Goal: Task Accomplishment & Management: Use online tool/utility

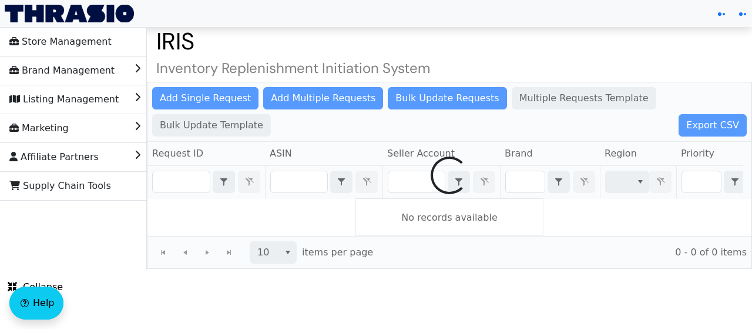
click at [173, 183] on div at bounding box center [450, 175] width 604 height 186
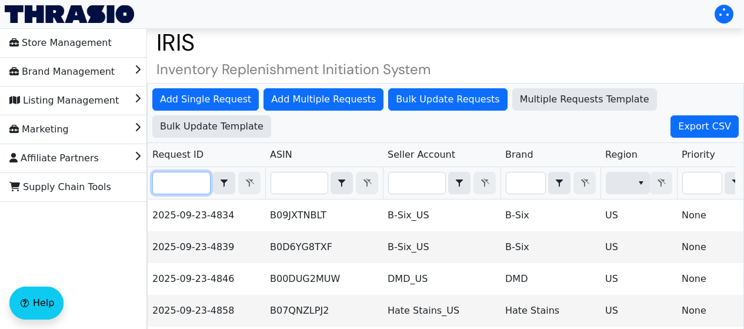
click at [173, 183] on input "Filter" at bounding box center [181, 182] width 57 height 21
paste input "2025-09-23-4859"
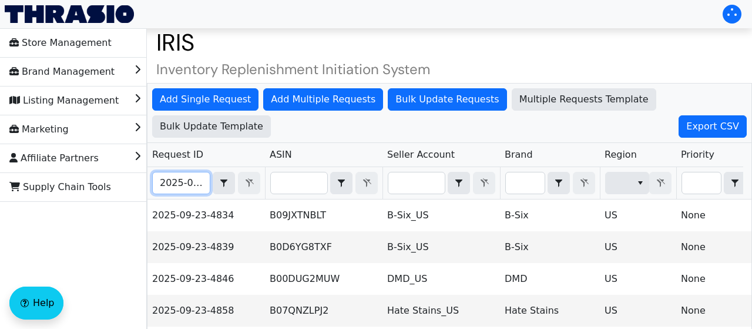
scroll to position [0, 29]
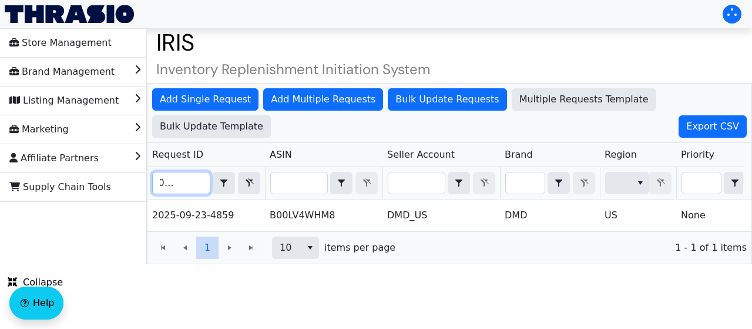
type input "2025-09-23-4859"
click at [410, 207] on td "DMD_US" at bounding box center [442, 215] width 118 height 32
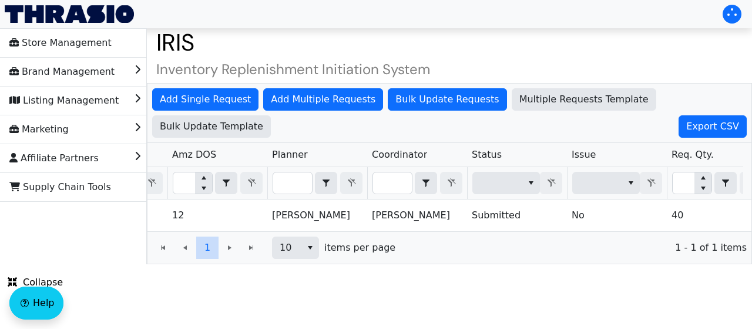
scroll to position [0, 850]
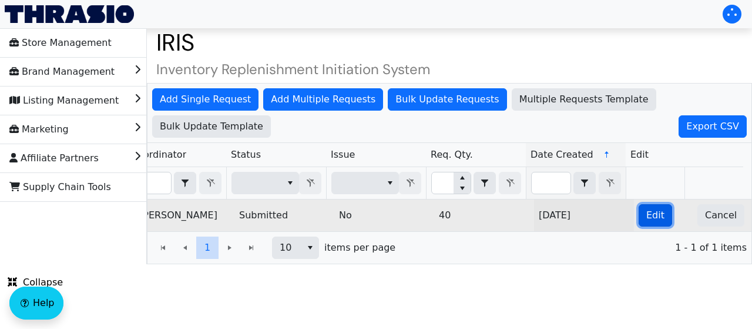
click at [647, 212] on span "Edit" at bounding box center [656, 215] width 18 height 14
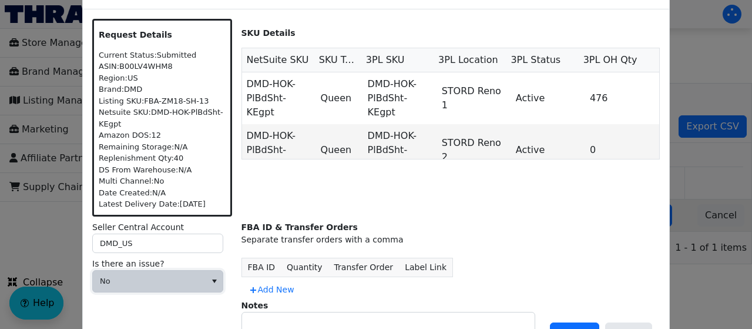
click at [191, 280] on span "No" at bounding box center [149, 281] width 99 height 12
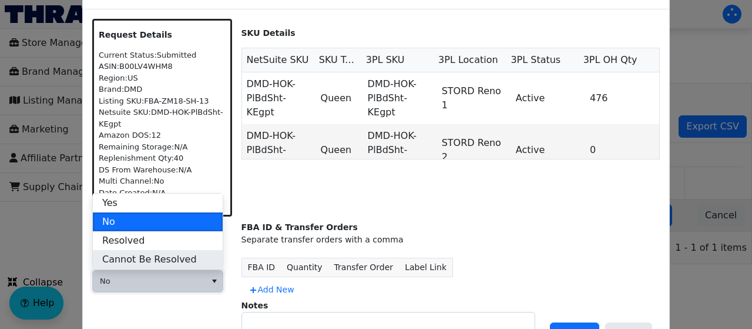
click at [158, 252] on span "Cannot Be Resolved" at bounding box center [149, 259] width 95 height 14
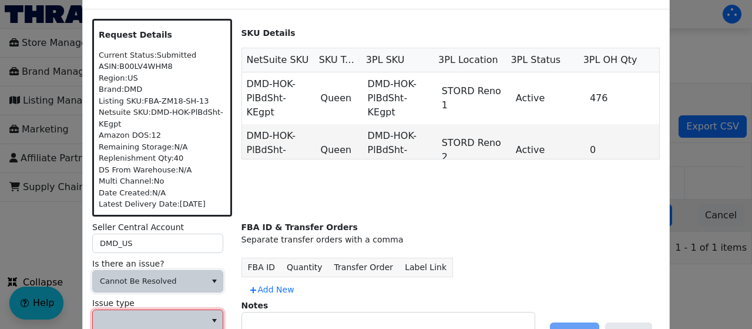
click at [160, 323] on span at bounding box center [149, 320] width 99 height 12
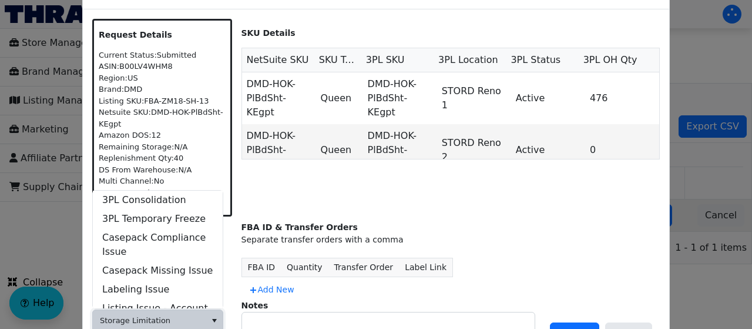
scroll to position [470, 0]
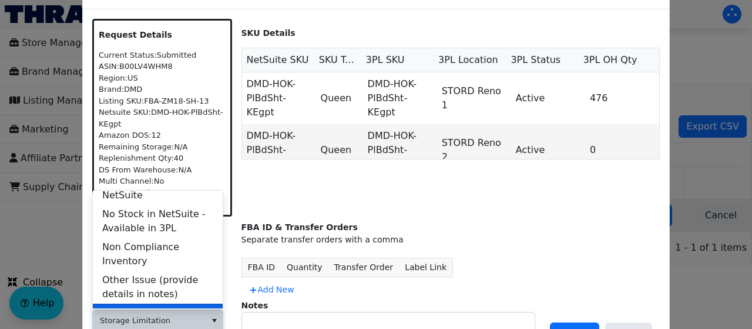
click at [180, 303] on li "Storage Limitation" at bounding box center [158, 312] width 130 height 19
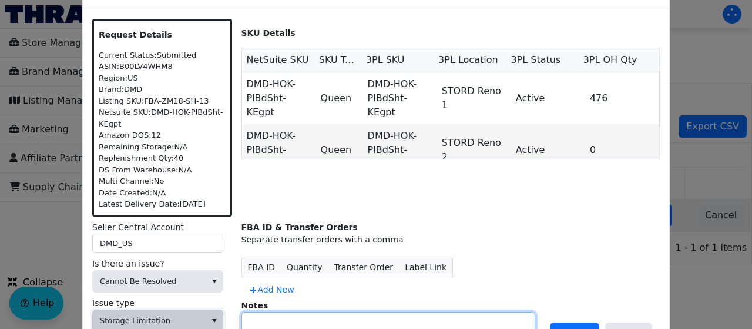
click at [261, 316] on textarea at bounding box center [388, 327] width 293 height 30
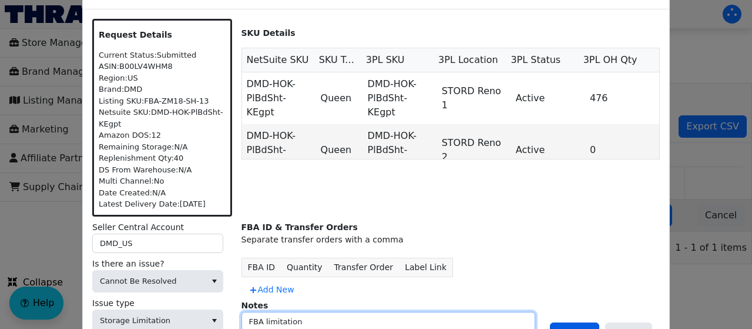
type textarea "FBA limitation"
click at [597, 324] on button "Update" at bounding box center [574, 333] width 49 height 22
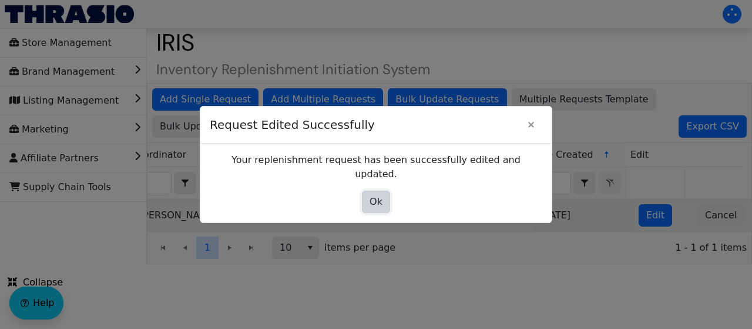
click at [383, 202] on button "Ok" at bounding box center [376, 201] width 28 height 22
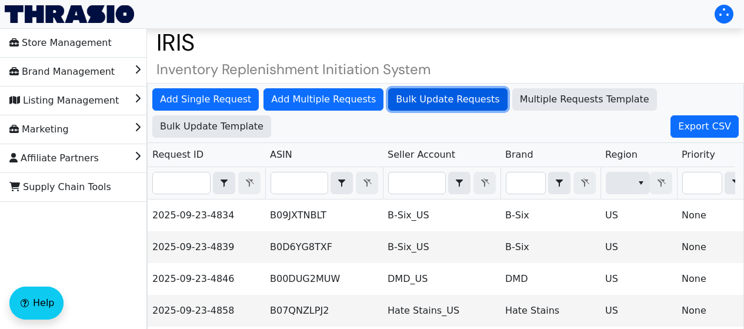
click at [413, 100] on span "Bulk Update Requests" at bounding box center [447, 99] width 103 height 14
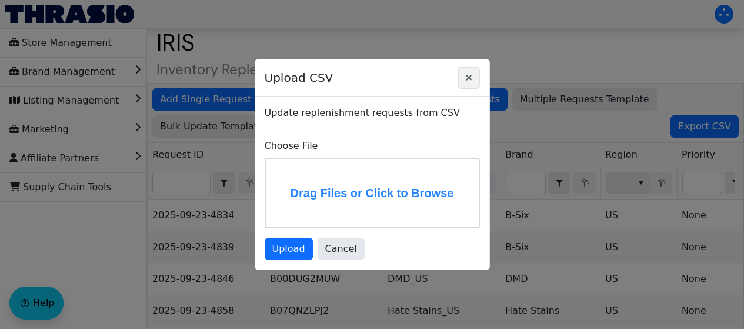
click at [472, 73] on icon "Close" at bounding box center [468, 77] width 14 height 9
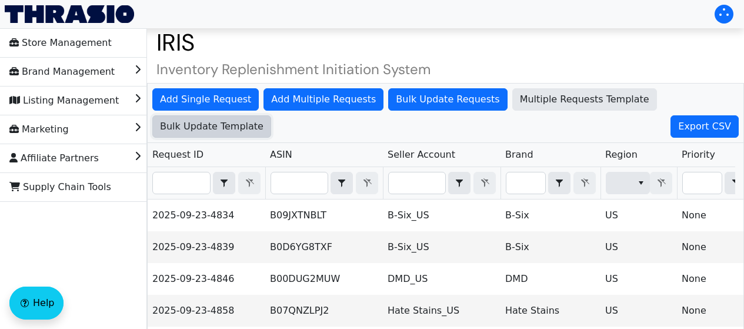
click at [263, 119] on span "Bulk Update Template" at bounding box center [211, 126] width 103 height 14
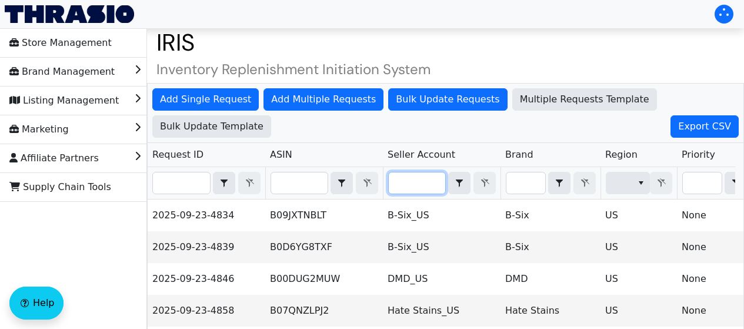
click at [435, 181] on input "Filter" at bounding box center [417, 182] width 56 height 21
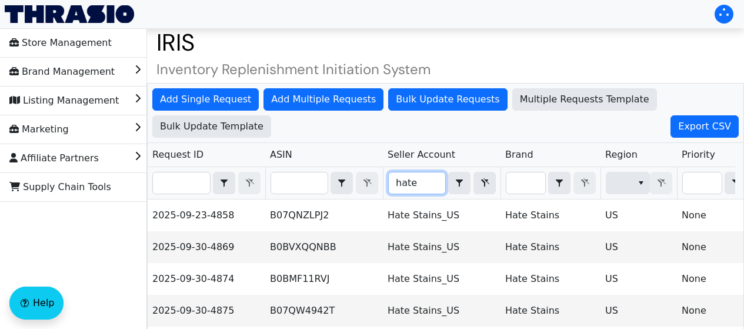
scroll to position [259, 0]
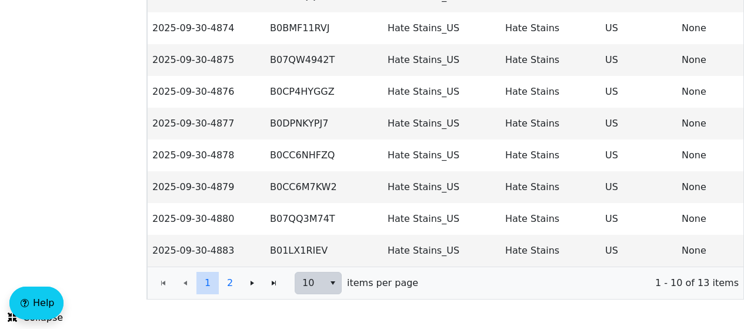
type input "hate"
click at [333, 282] on icon "select" at bounding box center [332, 283] width 5 height 4
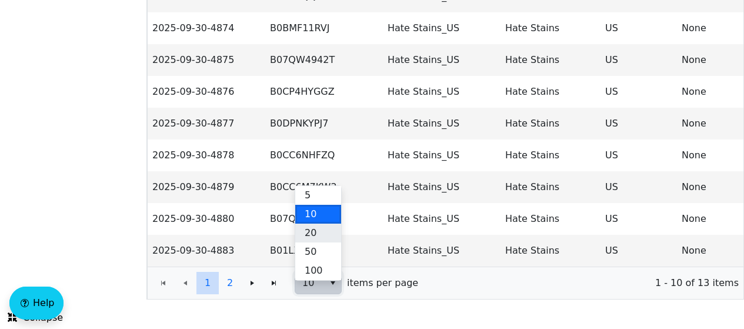
click at [327, 226] on li "20" at bounding box center [318, 232] width 46 height 19
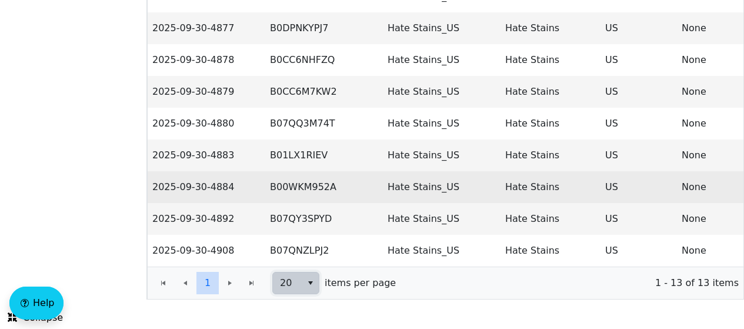
scroll to position [0, 0]
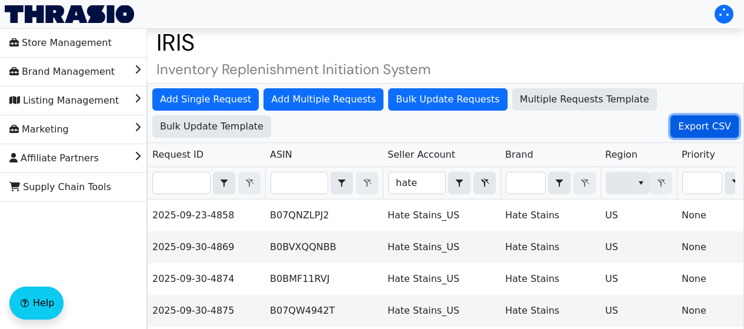
click at [678, 125] on span "Export CSV" at bounding box center [704, 126] width 53 height 14
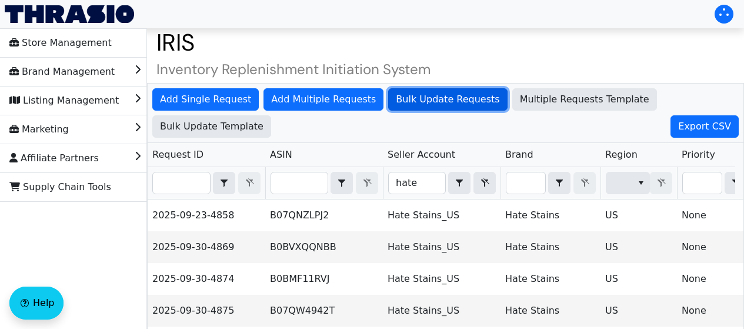
click at [401, 103] on span "Bulk Update Requests" at bounding box center [447, 99] width 103 height 14
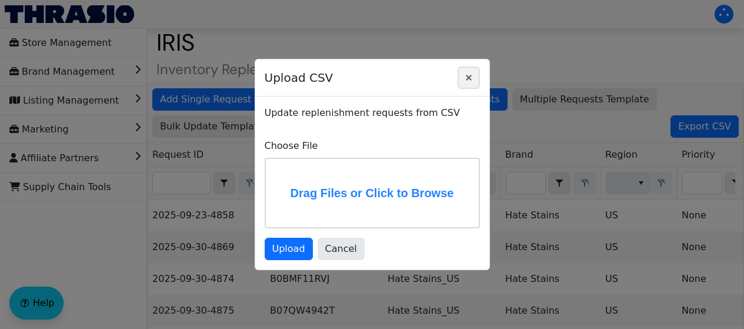
click at [473, 85] on button "Close" at bounding box center [468, 77] width 22 height 22
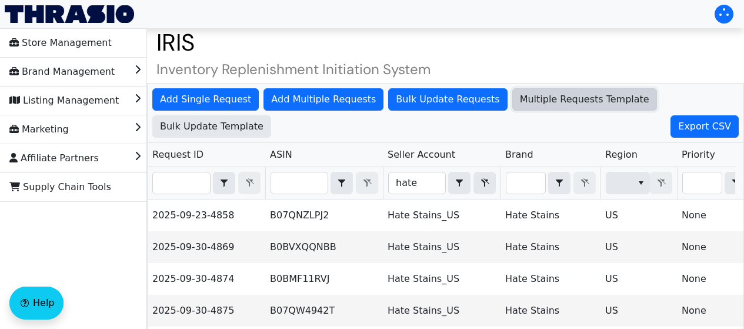
click at [520, 100] on span "Multiple Requests Template" at bounding box center [584, 99] width 129 height 14
click at [551, 98] on span "Multiple Requests Template" at bounding box center [584, 99] width 129 height 14
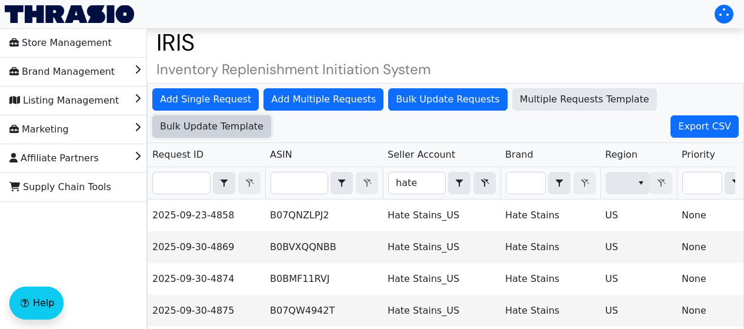
click at [263, 119] on span "Bulk Update Template" at bounding box center [211, 126] width 103 height 14
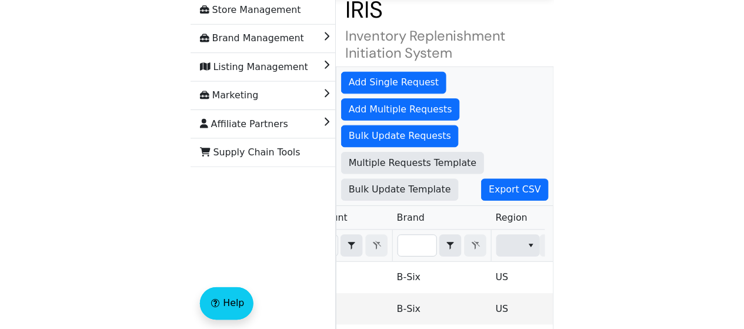
scroll to position [32, 0]
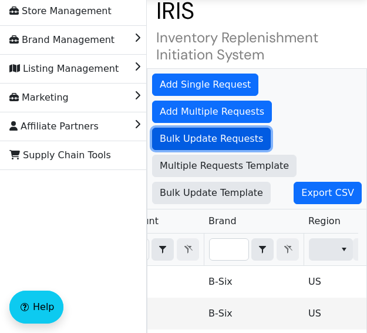
click at [200, 136] on span "Bulk Update Requests" at bounding box center [211, 139] width 103 height 14
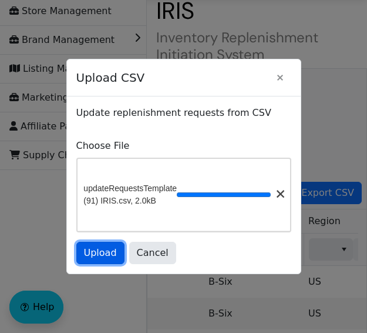
click at [102, 254] on span "Upload" at bounding box center [100, 253] width 33 height 14
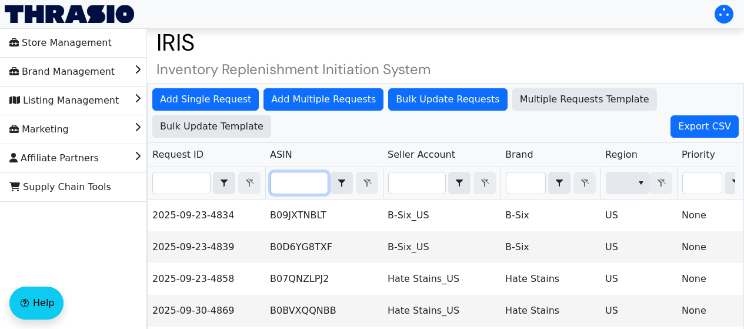
click at [284, 179] on input "Filter" at bounding box center [299, 182] width 56 height 21
paste input "B078WCTVV9"
type input "B078WCTVV9"
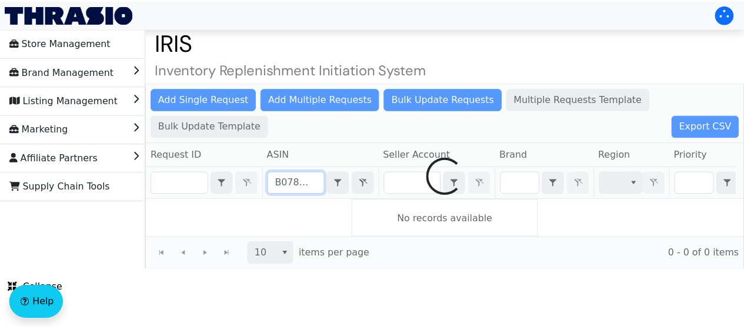
scroll to position [0, 14]
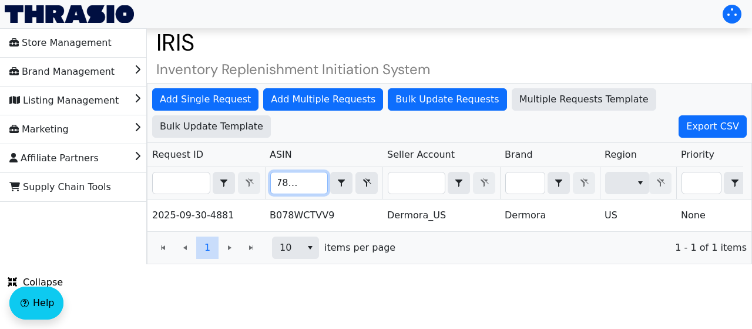
click at [299, 190] on input "B078WCTVV9" at bounding box center [299, 182] width 56 height 21
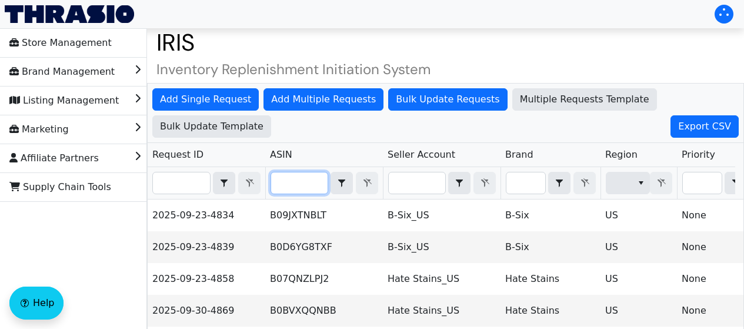
scroll to position [0, 0]
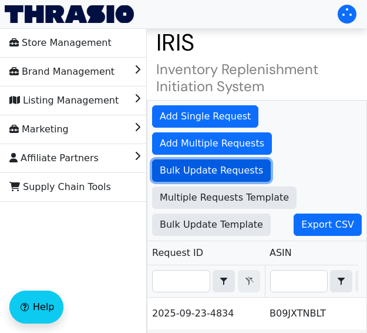
click at [203, 174] on span "Bulk Update Requests" at bounding box center [211, 170] width 103 height 14
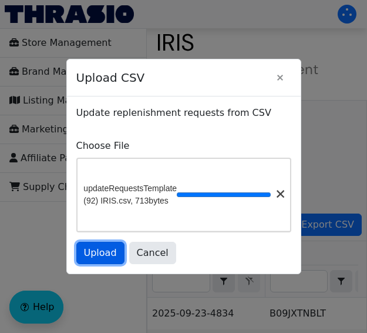
click at [103, 255] on span "Upload" at bounding box center [100, 253] width 33 height 14
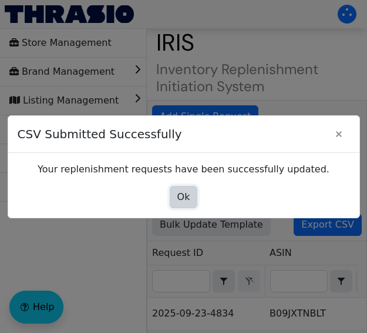
click at [176, 206] on button "Ok" at bounding box center [184, 197] width 28 height 22
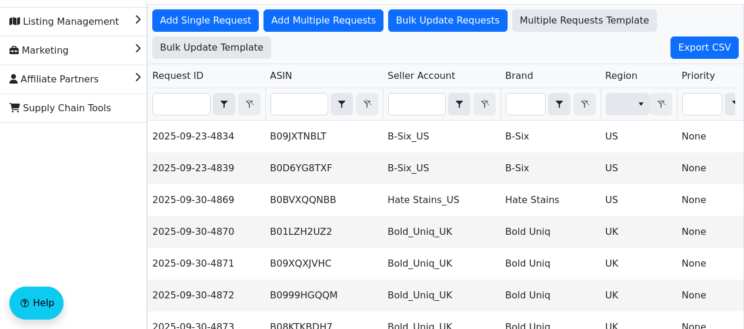
scroll to position [74, 0]
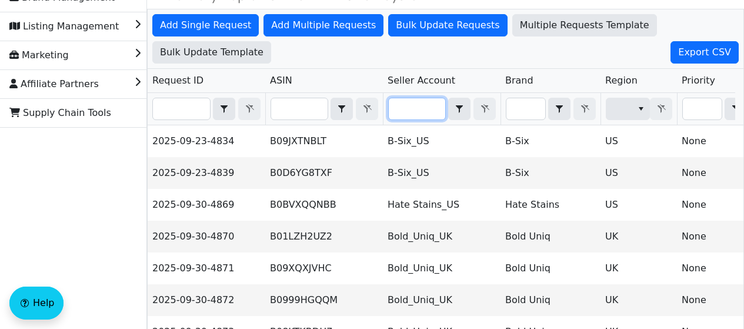
click at [411, 104] on input "Filter" at bounding box center [417, 108] width 56 height 21
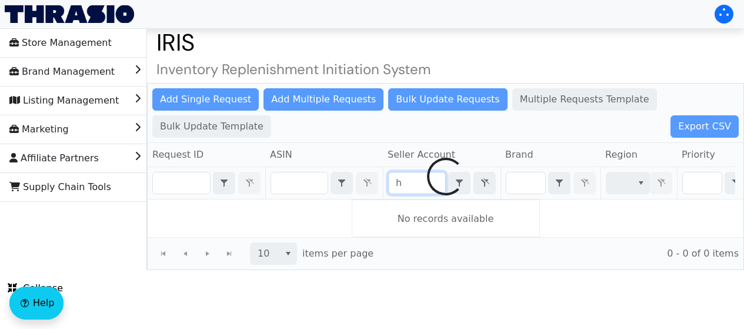
scroll to position [0, 0]
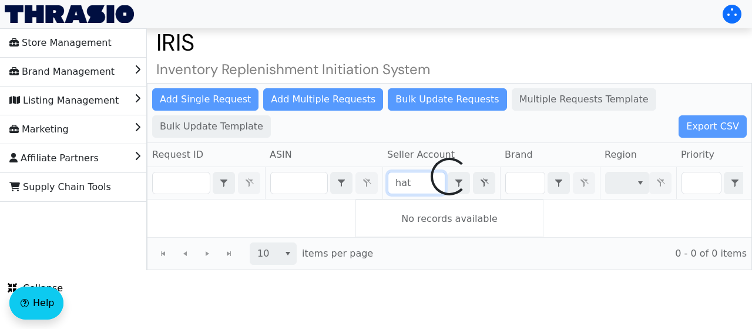
type input "hate"
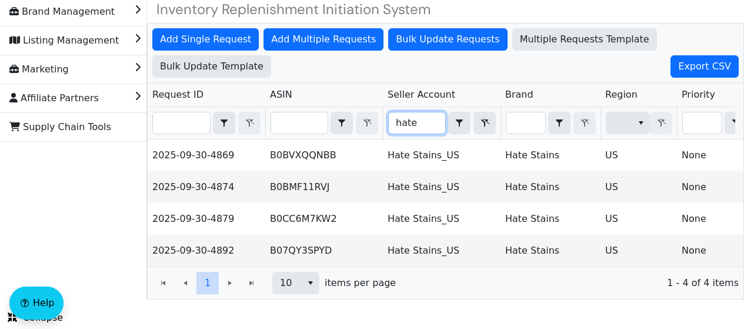
click at [413, 112] on input "hate" at bounding box center [417, 122] width 56 height 21
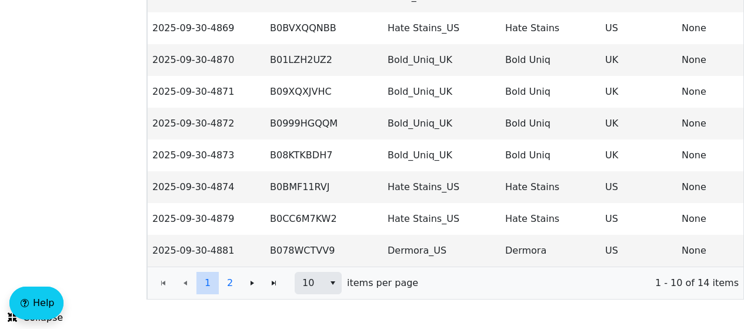
scroll to position [253, 0]
click at [320, 283] on span "10" at bounding box center [309, 282] width 29 height 21
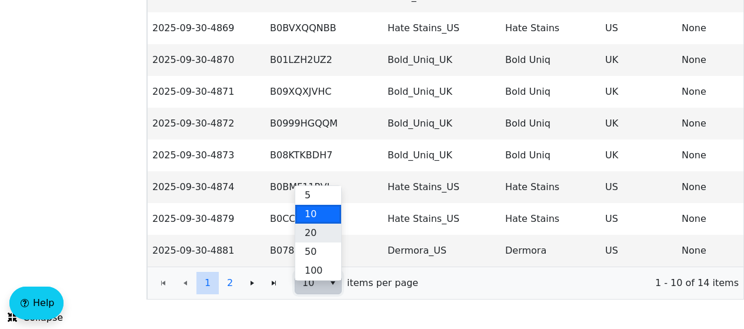
click at [314, 236] on li "20" at bounding box center [318, 232] width 46 height 19
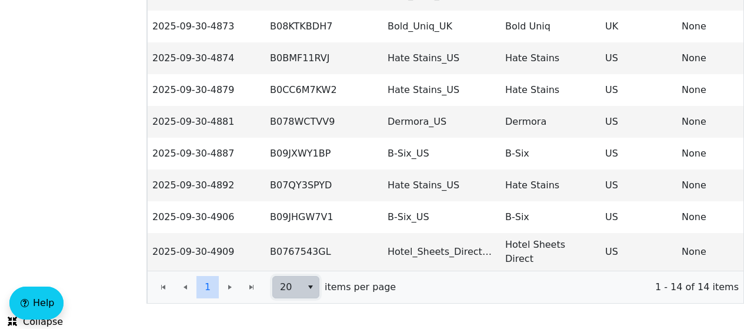
scroll to position [353, 0]
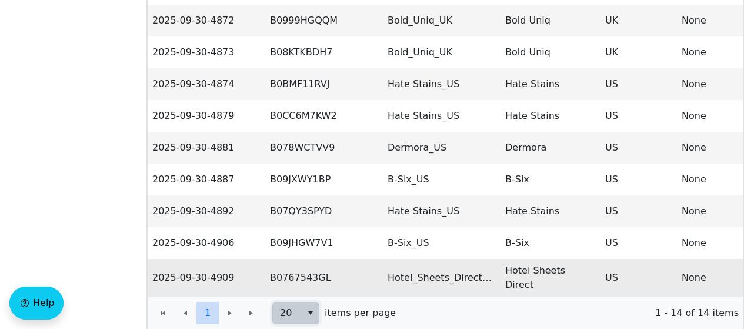
click at [292, 277] on td "B0767543GL" at bounding box center [324, 278] width 118 height 38
copy td "B0767543GL"
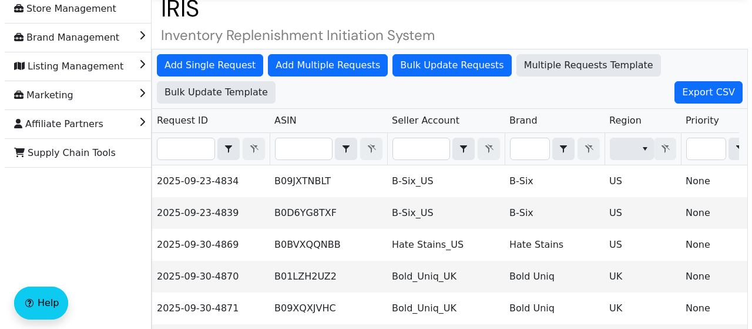
scroll to position [0, 0]
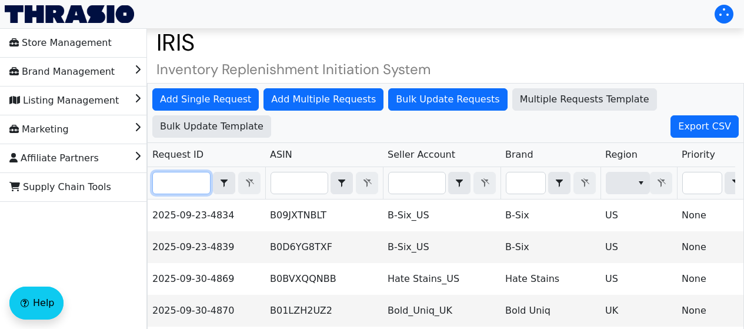
click at [197, 182] on input "Filter" at bounding box center [181, 182] width 57 height 21
paste input "2025-09-30-4909"
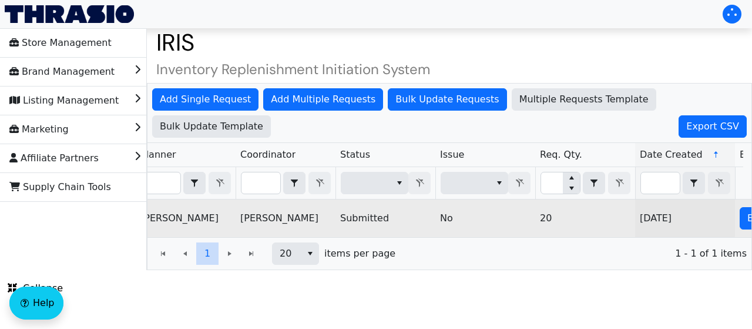
scroll to position [0, 850]
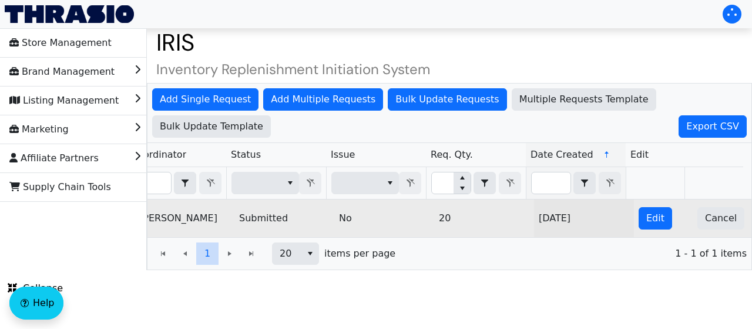
type input "2025-09-30-4909"
click at [662, 215] on td "Edit" at bounding box center [663, 218] width 59 height 38
click at [647, 213] on span "Edit" at bounding box center [656, 218] width 18 height 14
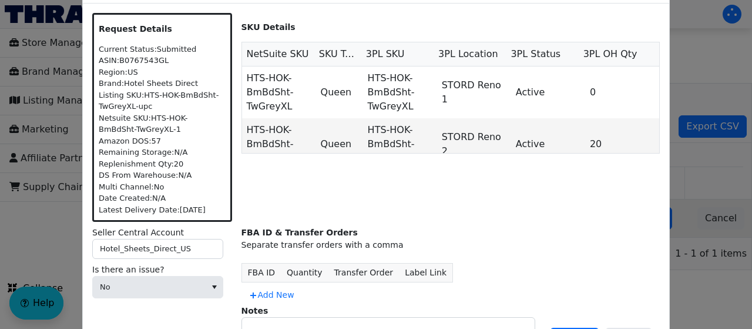
click at [160, 303] on div "Seller Central Account Hotel_Sheets_Direct_US Is there an issue? No" at bounding box center [162, 289] width 140 height 126
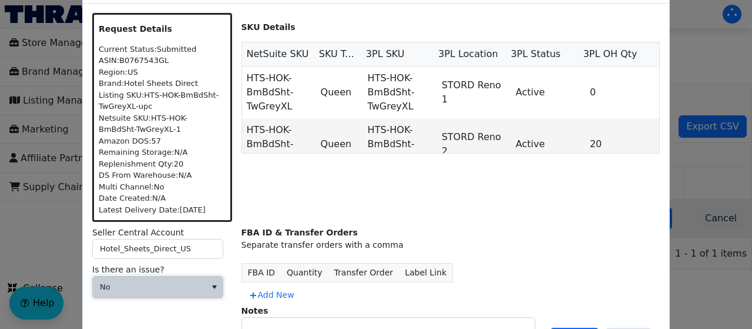
click at [172, 284] on span "No" at bounding box center [149, 287] width 99 height 12
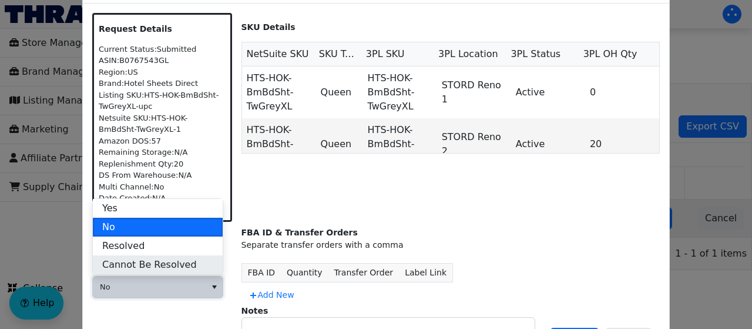
click at [150, 266] on span "Cannot Be Resolved" at bounding box center [149, 264] width 95 height 14
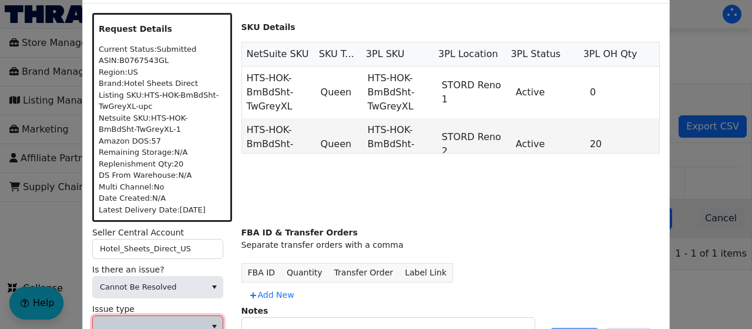
click at [133, 320] on span at bounding box center [149, 326] width 99 height 12
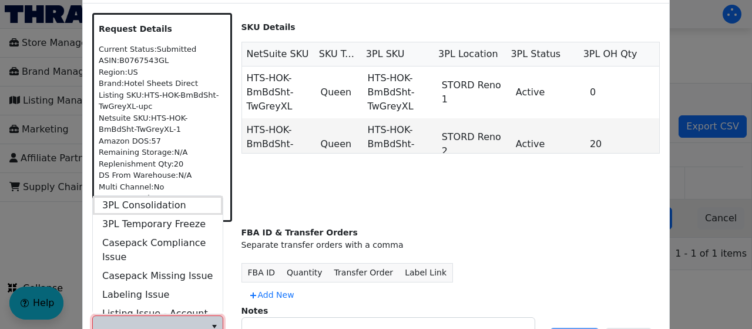
scroll to position [470, 0]
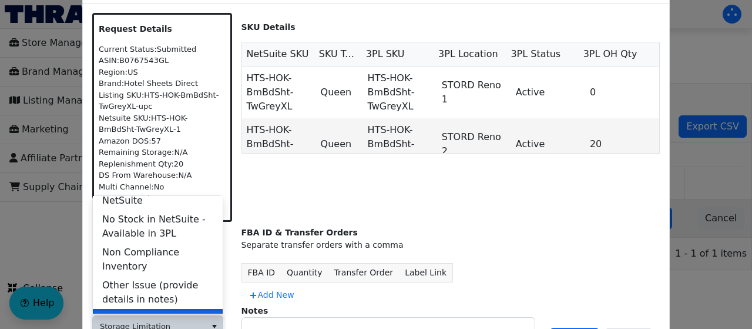
click at [150, 311] on span "Storage Limitation" at bounding box center [145, 318] width 87 height 14
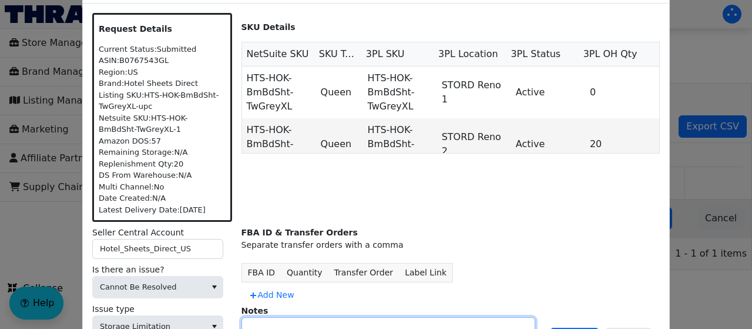
click at [266, 317] on textarea at bounding box center [388, 332] width 293 height 30
type textarea "FBA limitation"
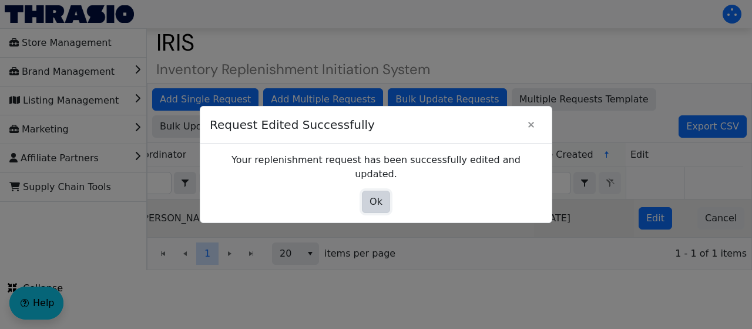
click at [371, 195] on span "Ok" at bounding box center [376, 202] width 13 height 14
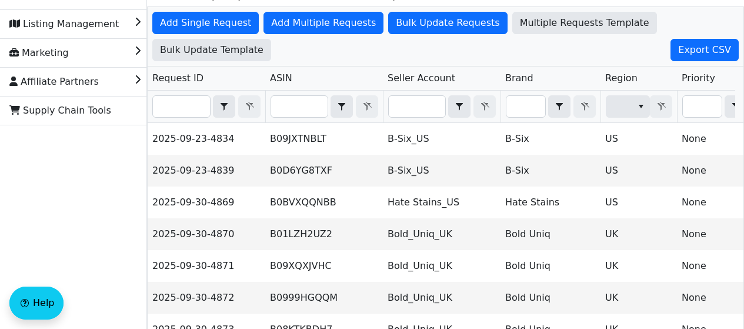
scroll to position [72, 0]
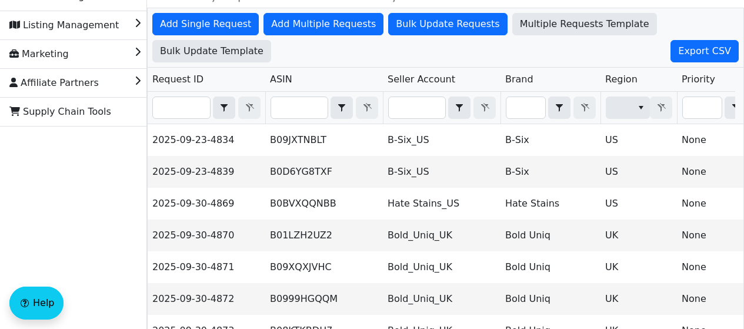
scroll to position [67, 0]
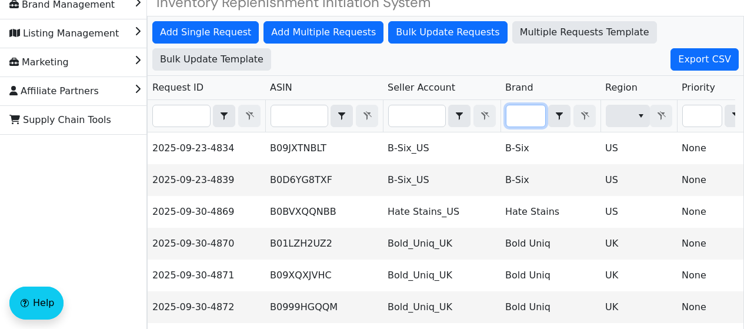
click at [533, 110] on input "Filter" at bounding box center [525, 115] width 39 height 21
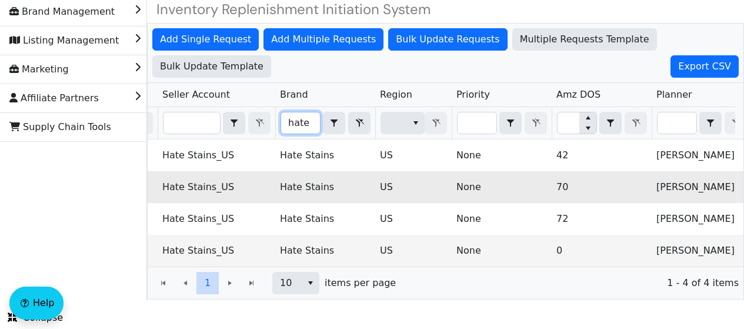
scroll to position [0, 0]
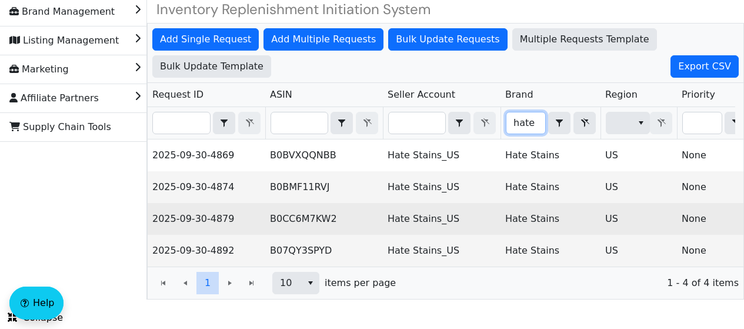
type input "hate"
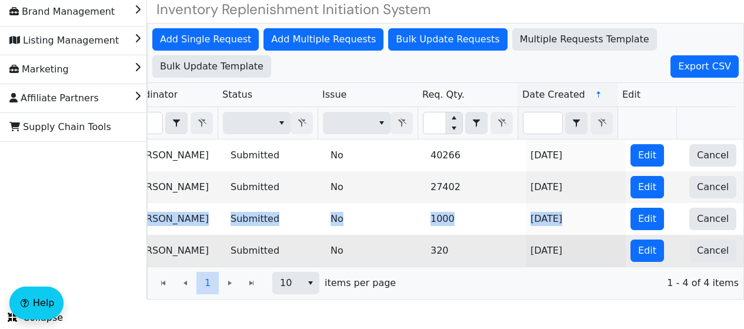
drag, startPoint x: 151, startPoint y: 210, endPoint x: 574, endPoint y: 237, distance: 424.1
click at [574, 237] on tbody "2025-09-30-4869 B0BVXQQNBB Hate Stains_US Hate Stains US None 42 Amanda Kempler…" at bounding box center [20, 202] width 1446 height 127
copy tbody "2025-09-30-4879 B0CC6M7KW2 Hate Stains_US Hate Stains US None 72 Amanda Kempler…"
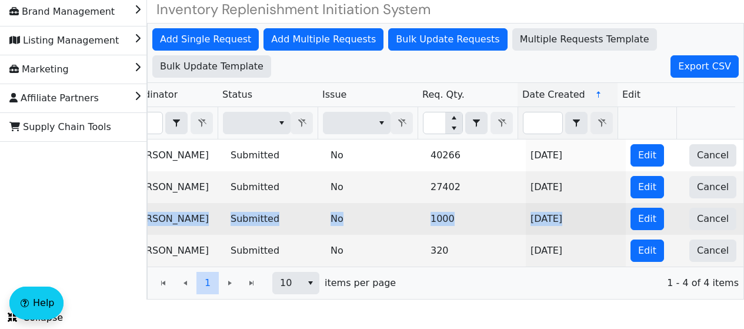
click at [471, 215] on td "1000" at bounding box center [476, 219] width 100 height 32
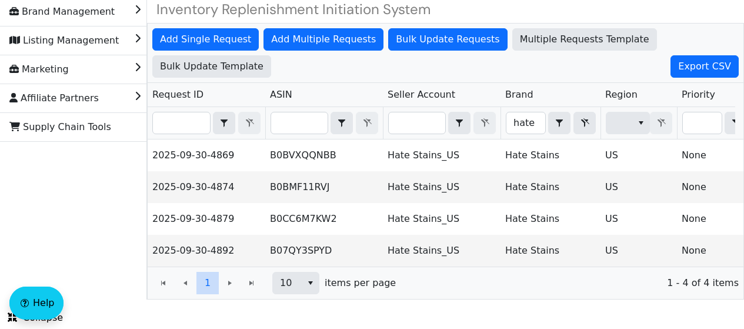
click at [505, 112] on span "hate" at bounding box center [525, 123] width 40 height 22
click at [507, 112] on input "hate" at bounding box center [525, 122] width 39 height 21
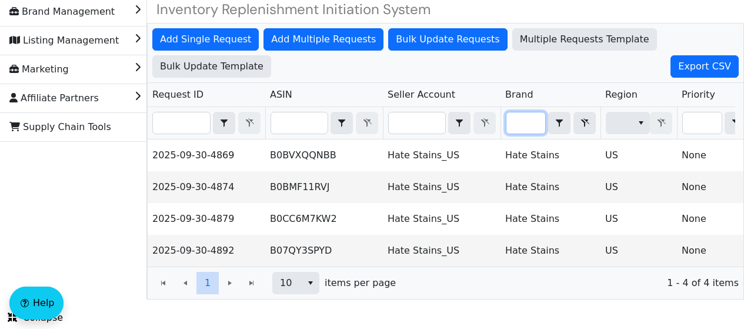
type input "]"
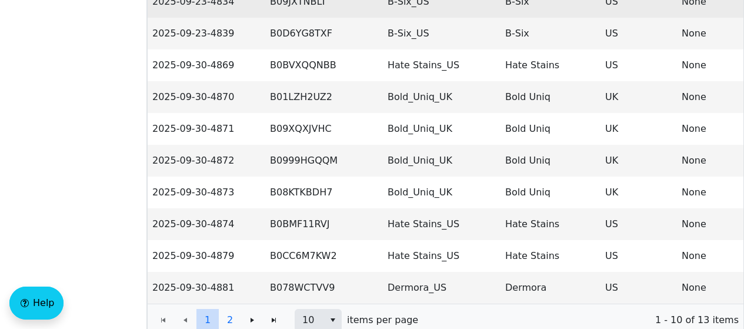
scroll to position [259, 0]
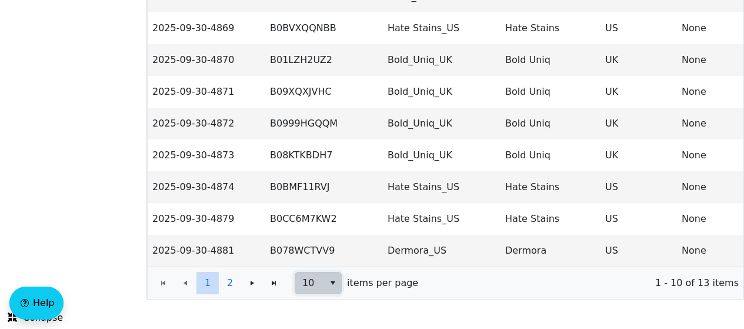
click at [300, 289] on span "10" at bounding box center [309, 282] width 29 height 21
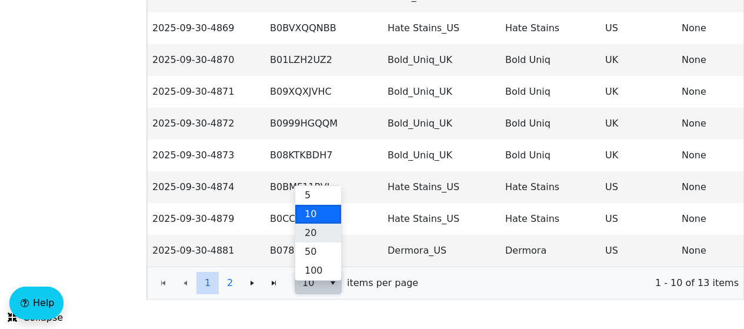
click at [327, 224] on li "20" at bounding box center [318, 232] width 46 height 19
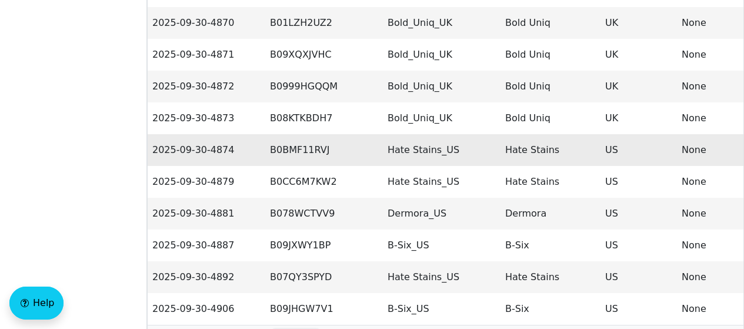
scroll to position [278, 0]
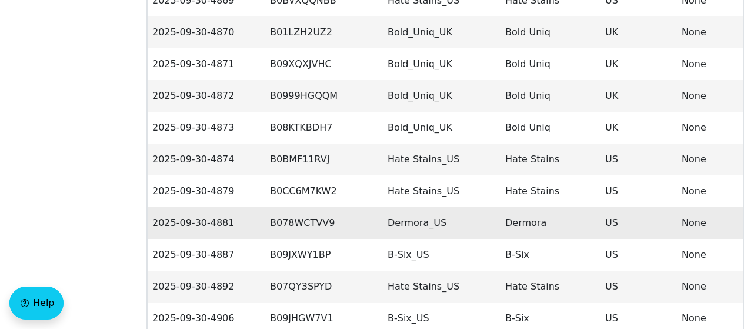
click at [294, 224] on td "B078WCTVV9" at bounding box center [324, 223] width 118 height 32
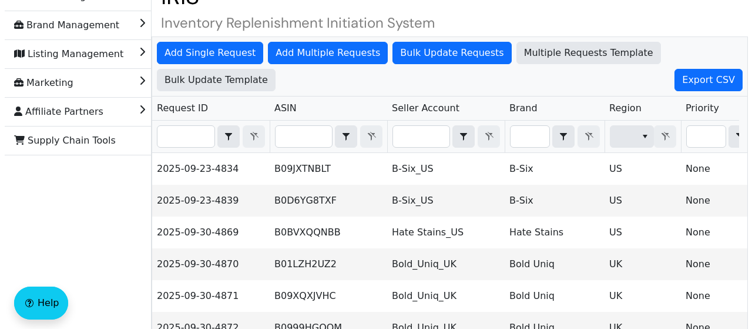
scroll to position [0, 0]
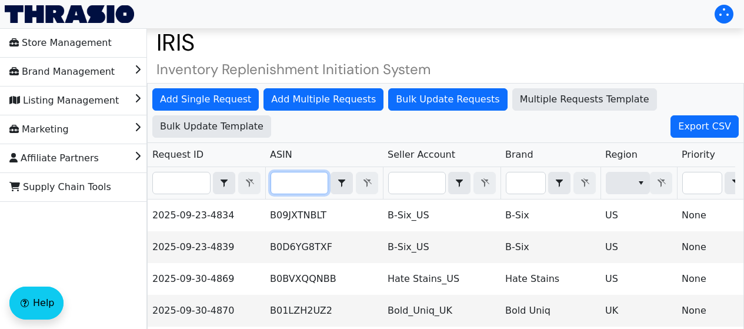
click at [302, 183] on input "Filter" at bounding box center [299, 182] width 56 height 21
paste input "B078WCTVV9"
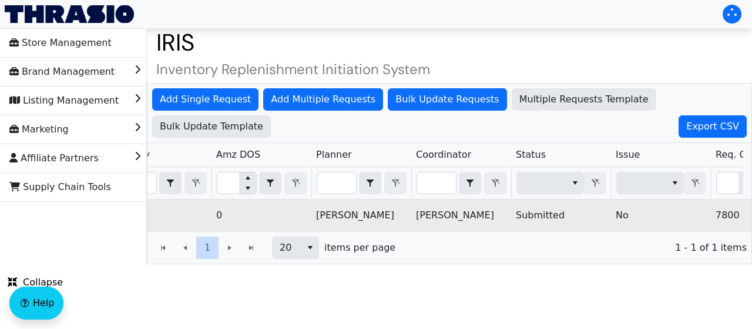
scroll to position [0, 850]
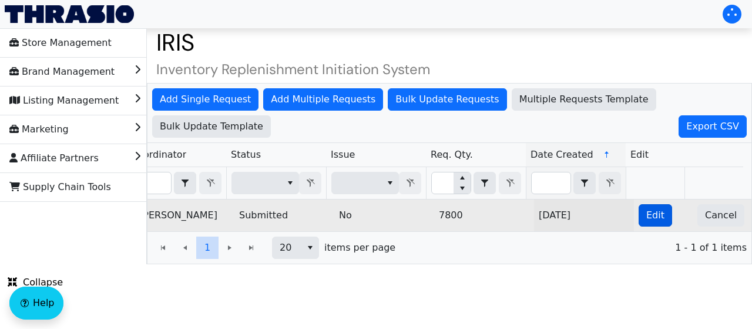
type input "B078WCTVV9"
click at [639, 217] on button "Edit" at bounding box center [656, 215] width 34 height 22
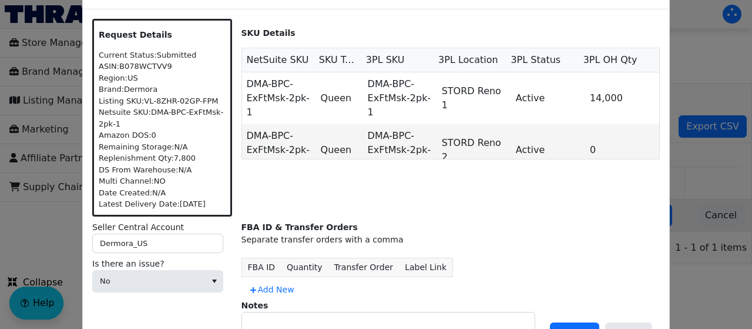
click at [720, 169] on div at bounding box center [376, 164] width 752 height 329
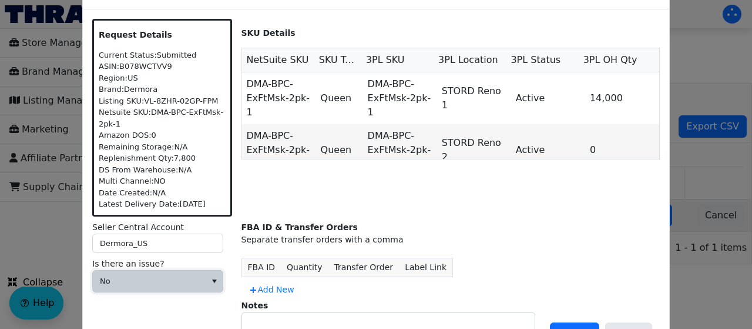
click at [173, 277] on span "No" at bounding box center [149, 281] width 99 height 12
click at [166, 282] on span "No" at bounding box center [149, 281] width 99 height 12
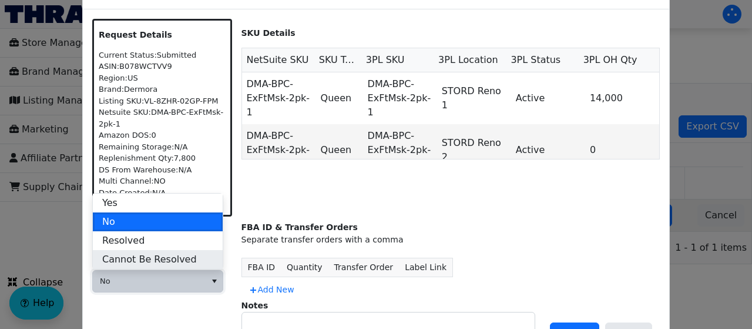
click at [151, 254] on span "Cannot Be Resolved" at bounding box center [149, 259] width 95 height 14
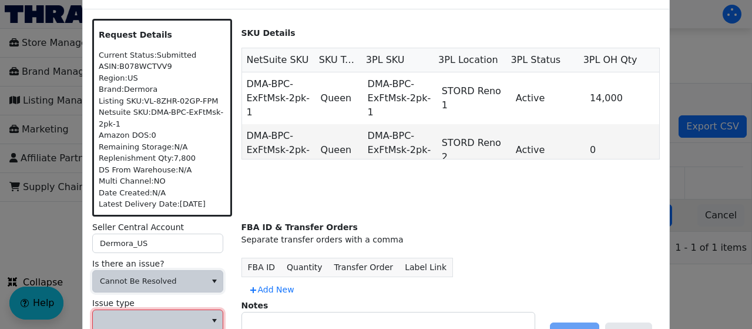
click at [144, 312] on span at bounding box center [149, 320] width 113 height 21
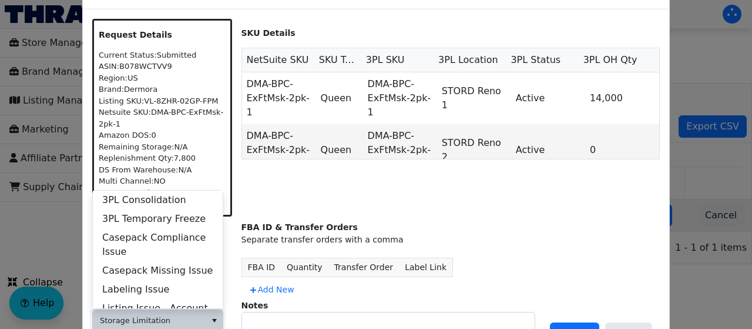
scroll to position [470, 0]
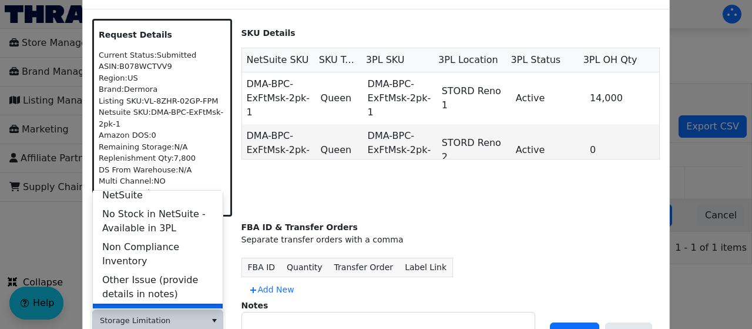
click at [165, 306] on span "Storage Limitation" at bounding box center [145, 313] width 87 height 14
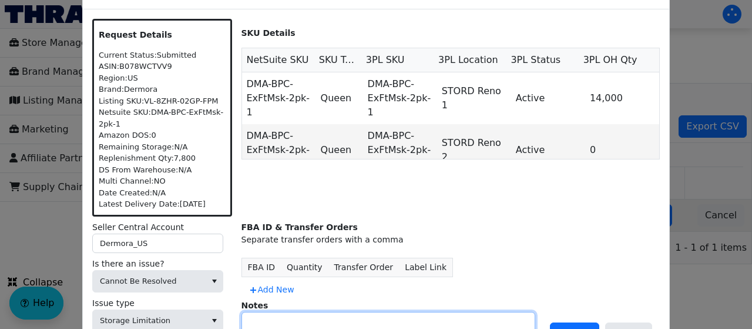
click at [285, 322] on textarea at bounding box center [388, 327] width 293 height 30
type textarea "FBA limitation"
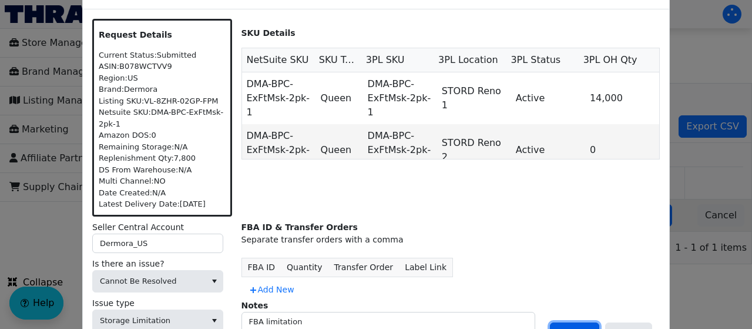
click at [581, 323] on button "Update" at bounding box center [574, 333] width 49 height 22
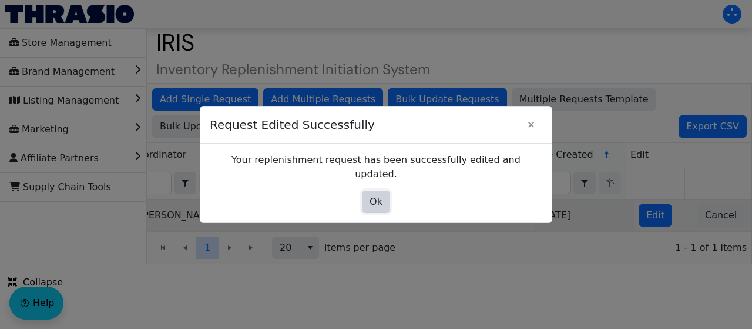
click at [376, 195] on span "Ok" at bounding box center [376, 202] width 13 height 14
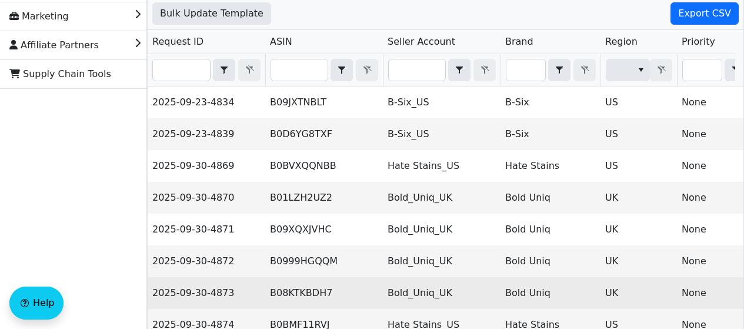
scroll to position [106, 0]
